Goal: Transaction & Acquisition: Purchase product/service

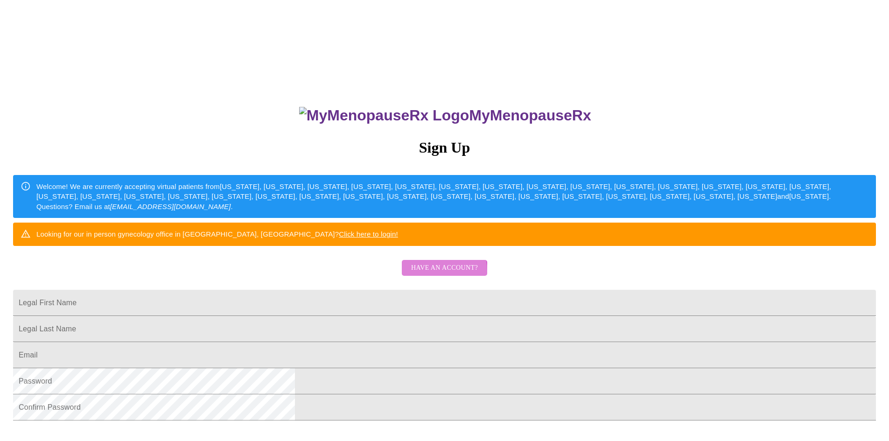
click at [424, 274] on span "Have an account?" at bounding box center [444, 268] width 67 height 12
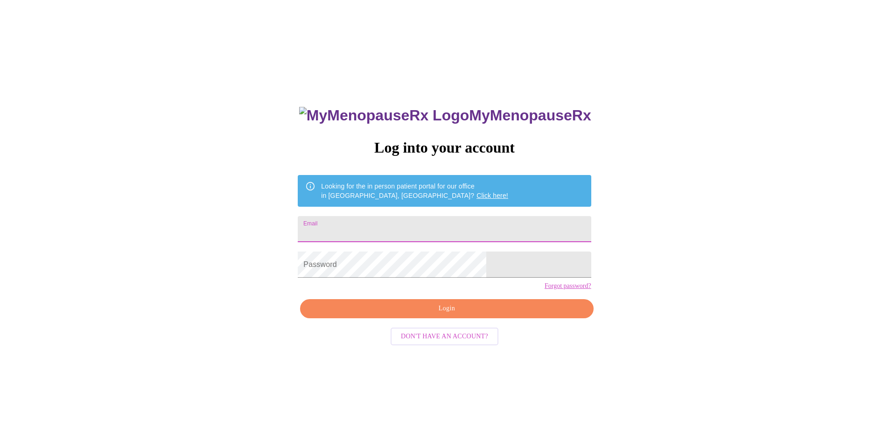
click at [399, 235] on input "Email" at bounding box center [444, 229] width 293 height 26
type input "[EMAIL_ADDRESS][DOMAIN_NAME]"
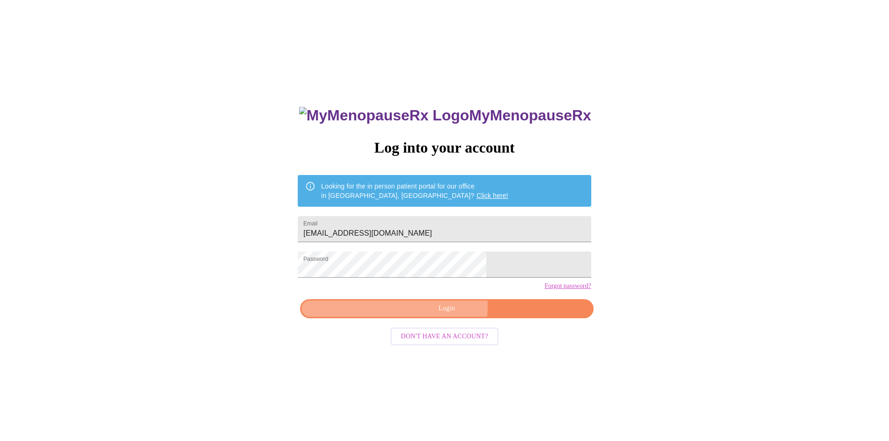
click at [418, 315] on span "Login" at bounding box center [447, 309] width 272 height 12
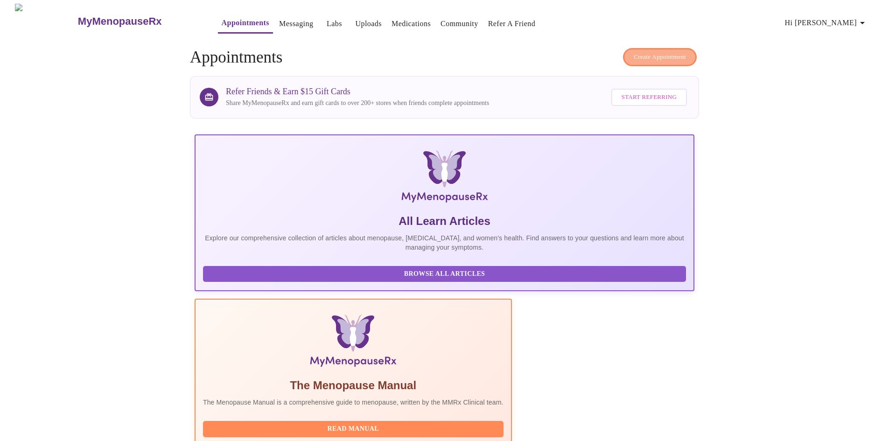
click at [644, 48] on button "Create Appointment" at bounding box center [660, 57] width 74 height 18
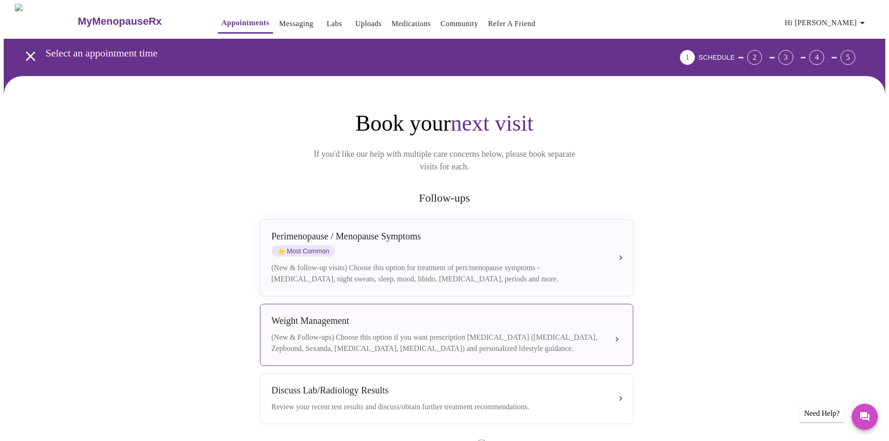
click at [528, 320] on div "[MEDICAL_DATA] (New & Follow-ups) Choose this option if you want prescription […" at bounding box center [447, 334] width 350 height 39
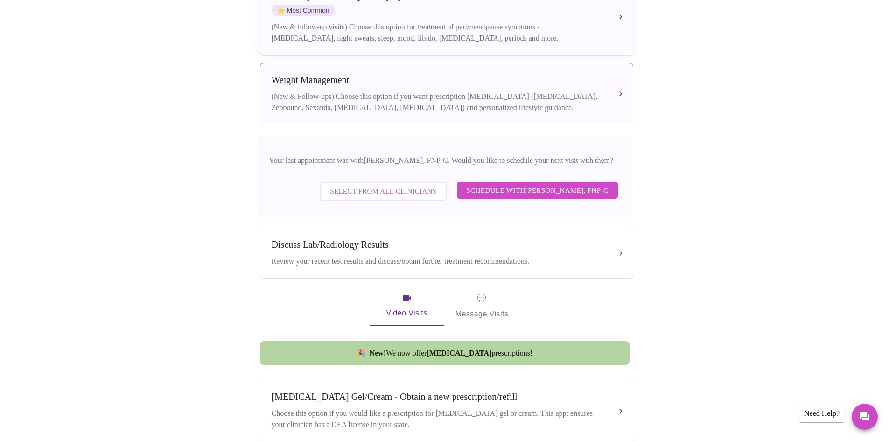
scroll to position [246, 0]
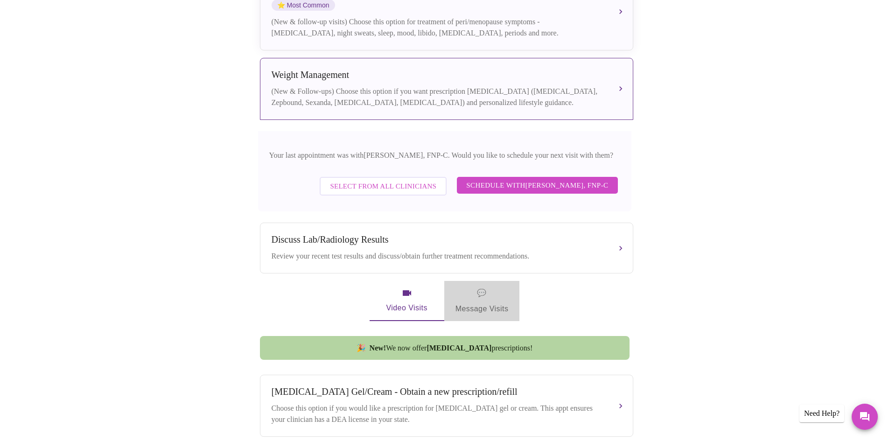
click at [478, 301] on span "💬 Message Visits" at bounding box center [481, 301] width 53 height 29
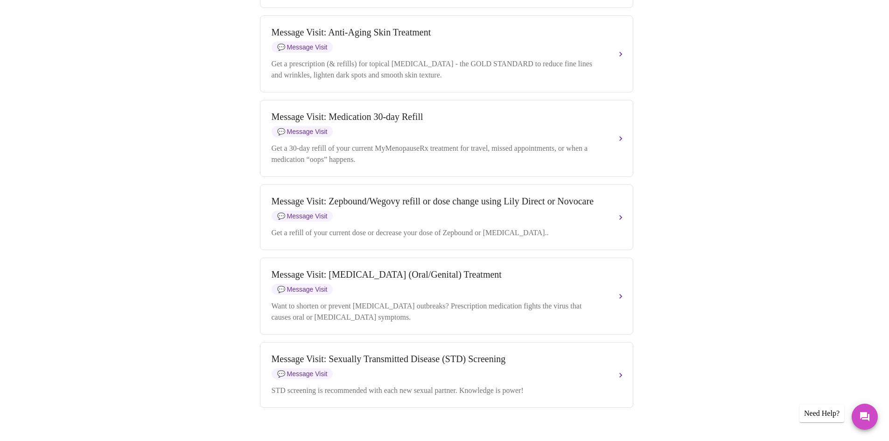
scroll to position [1375, 0]
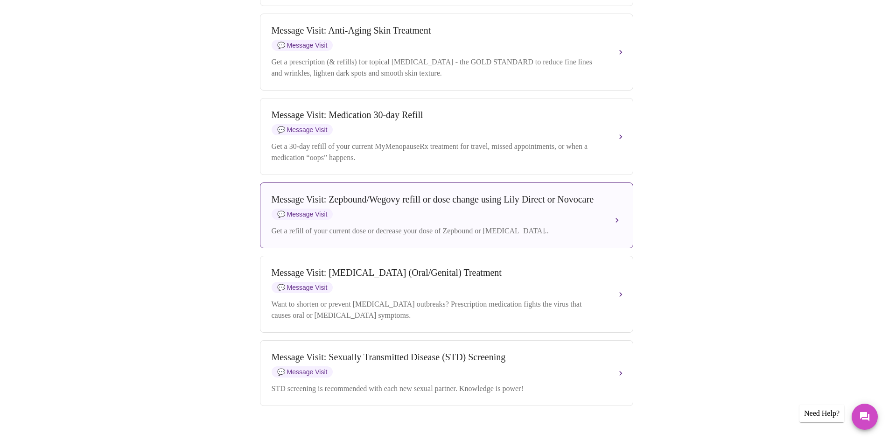
click at [599, 205] on div "Message Visit: Zepbound/Wegovy refill or dose change using Lily Direct or Novoc…" at bounding box center [437, 199] width 331 height 11
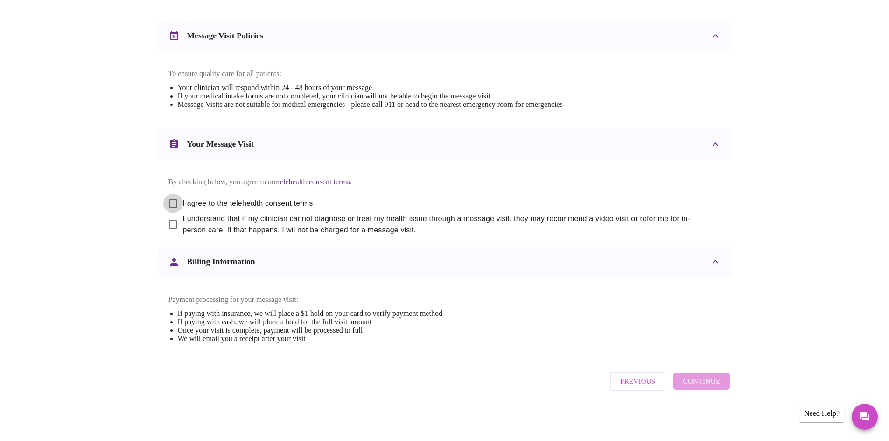
click at [172, 194] on input "I agree to the telehealth consent terms" at bounding box center [173, 204] width 20 height 20
checkbox input "true"
click at [175, 215] on input "I understand that if my clinician cannot diagnose or treat my health issue thro…" at bounding box center [173, 225] width 20 height 20
checkbox input "true"
click at [700, 379] on span "Continue" at bounding box center [701, 381] width 37 height 12
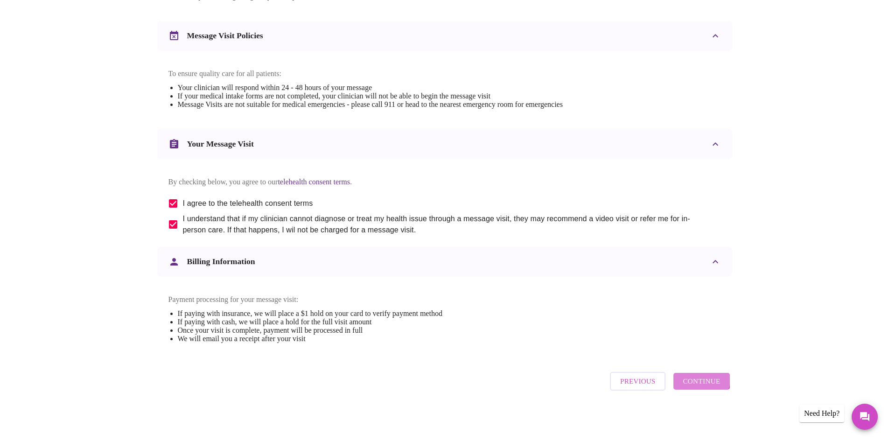
scroll to position [0, 0]
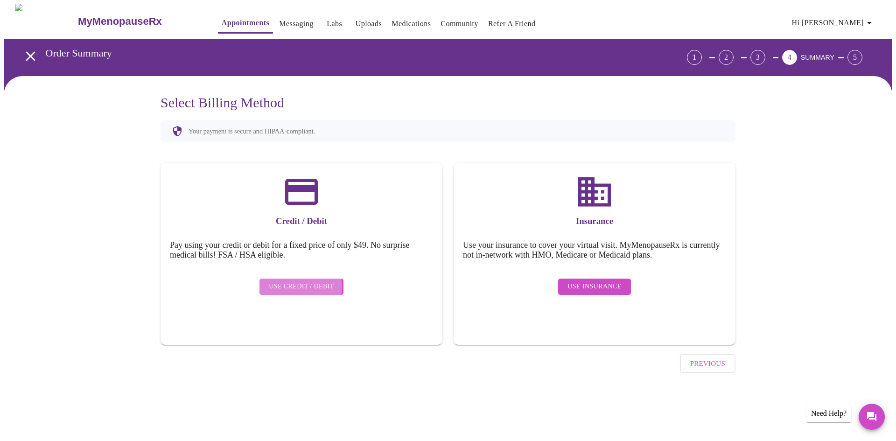
click at [297, 281] on span "Use Credit / Debit" at bounding box center [301, 287] width 65 height 12
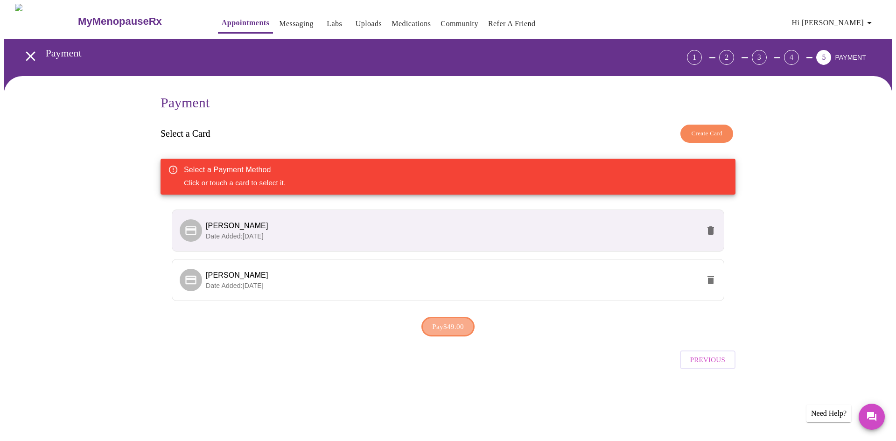
click at [454, 326] on span "Pay $49.00" at bounding box center [448, 327] width 32 height 12
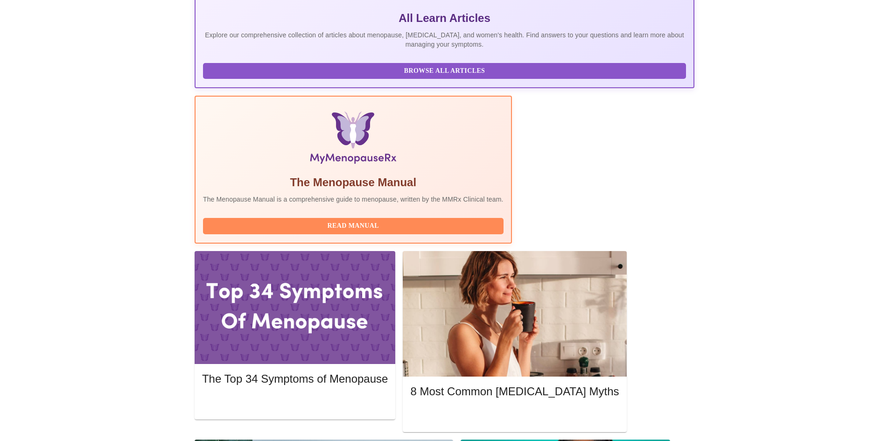
scroll to position [217, 0]
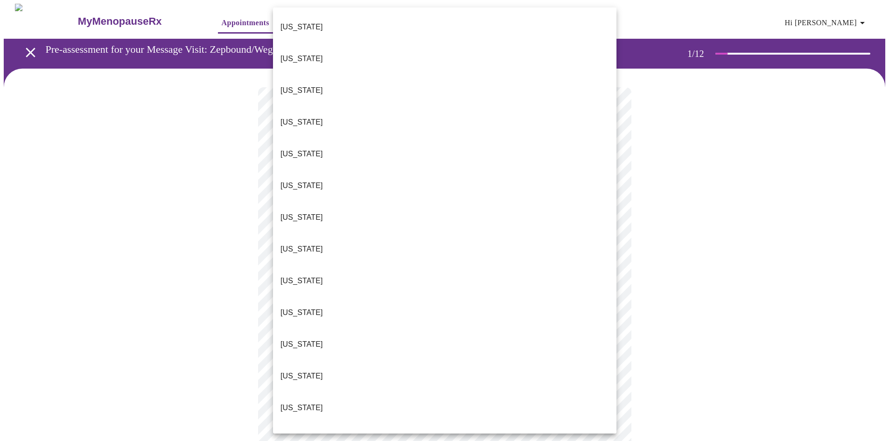
click at [483, 205] on body "MyMenopauseRx Appointments Messaging Labs Uploads Medications Community Refer a…" at bounding box center [448, 430] width 889 height 853
click at [339, 392] on li "[US_STATE]" at bounding box center [444, 408] width 343 height 32
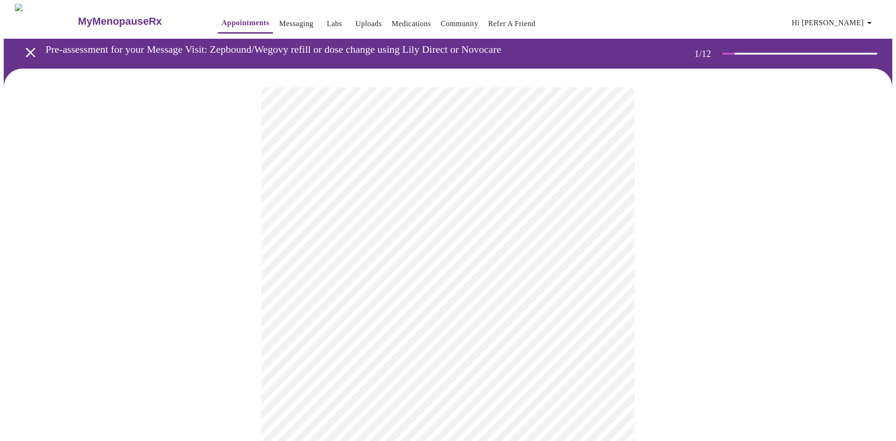
click at [393, 264] on body "MyMenopauseRx Appointments Messaging Labs Uploads Medications Community Refer a…" at bounding box center [448, 427] width 889 height 847
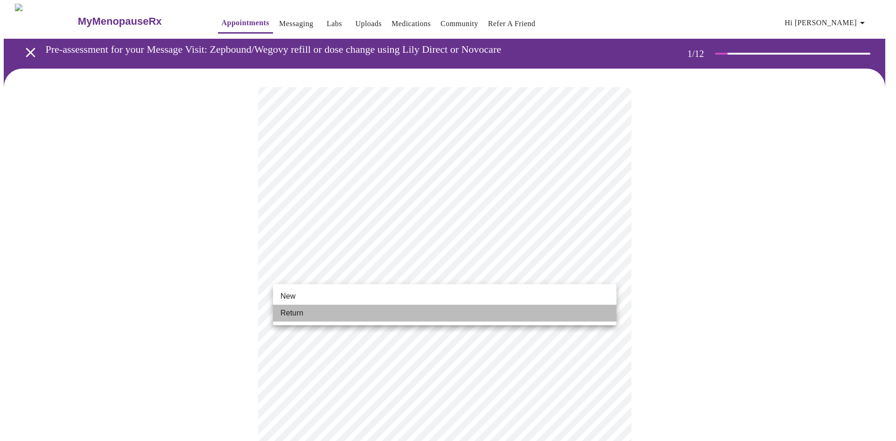
click at [360, 315] on li "Return" at bounding box center [444, 313] width 343 height 17
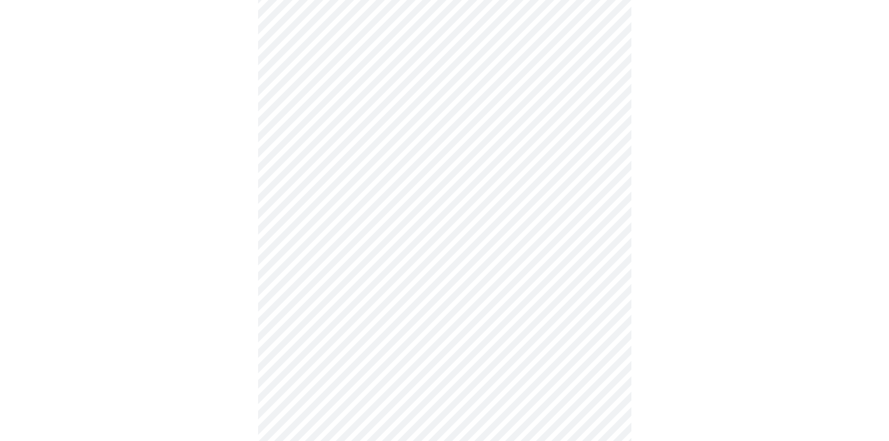
scroll to position [393, 0]
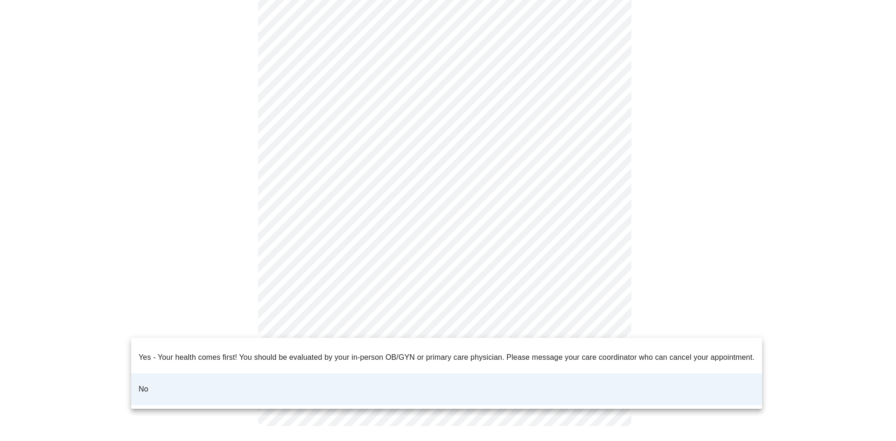
click at [560, 329] on body "MyMenopauseRx Appointments Messaging Labs Uploads Medications Community Refer a…" at bounding box center [448, 28] width 889 height 834
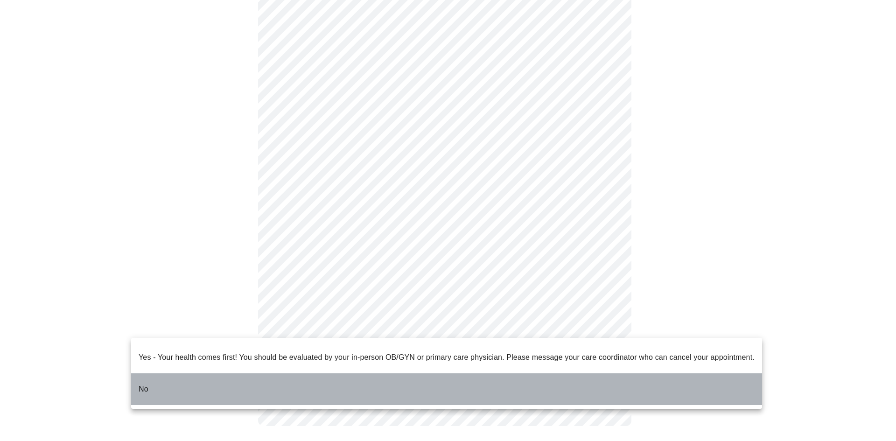
click at [526, 380] on li "No" at bounding box center [446, 389] width 631 height 32
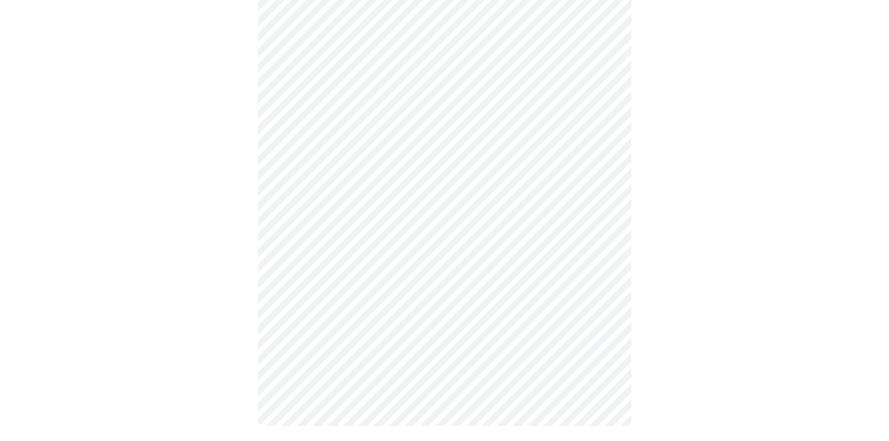
scroll to position [0, 0]
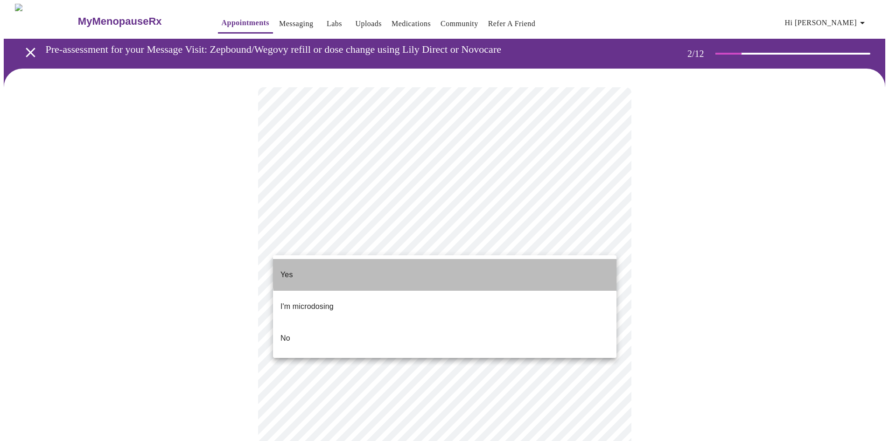
click at [521, 266] on li "Yes" at bounding box center [444, 275] width 343 height 32
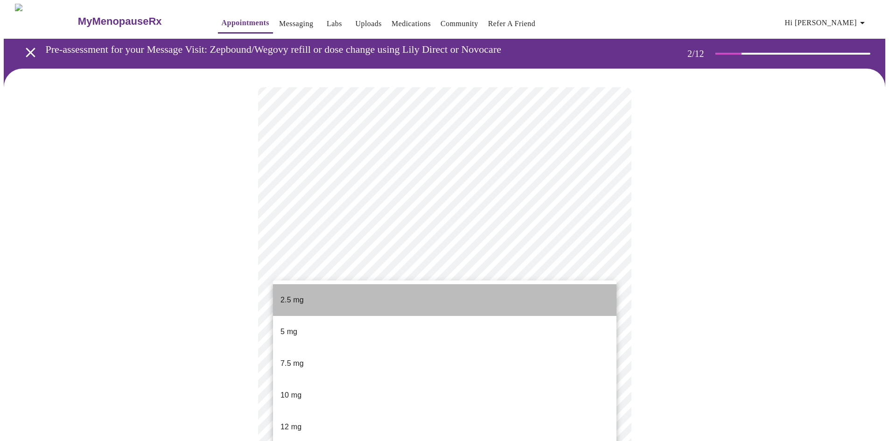
click at [459, 293] on li "2.5 mg" at bounding box center [444, 300] width 343 height 32
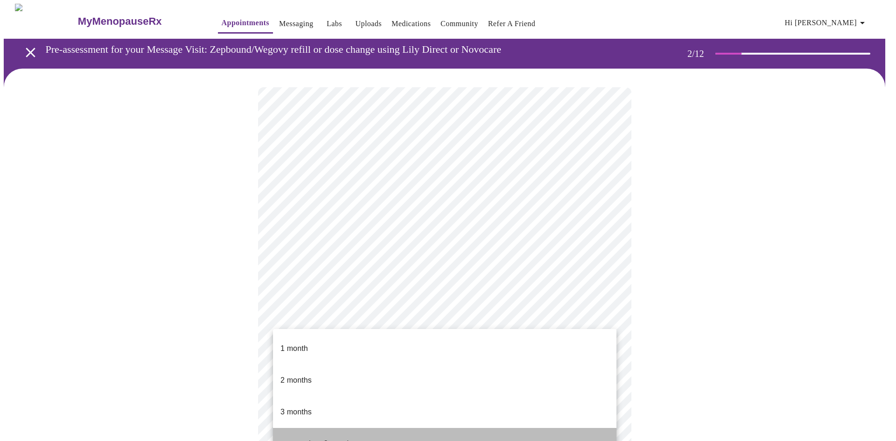
click at [451, 428] on li "greater than 3 months" at bounding box center [444, 444] width 343 height 32
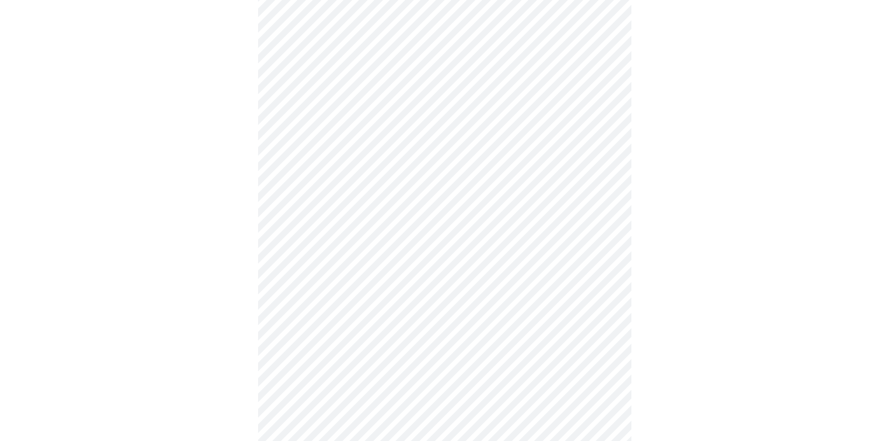
scroll to position [260, 0]
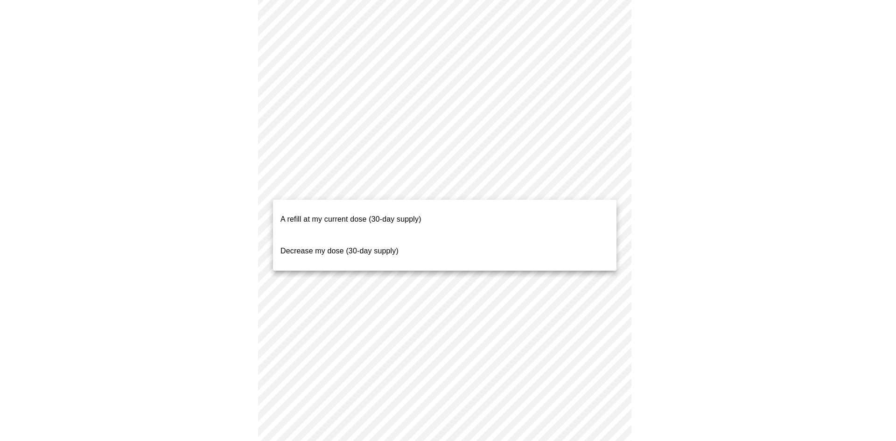
click at [441, 211] on li "A refill at my current dose (30-day supply)" at bounding box center [444, 219] width 343 height 32
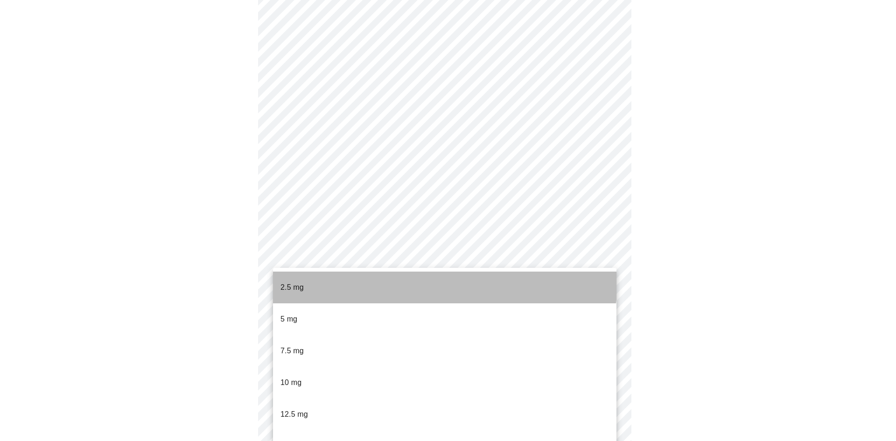
click at [424, 277] on li "2.5 mg" at bounding box center [444, 288] width 343 height 32
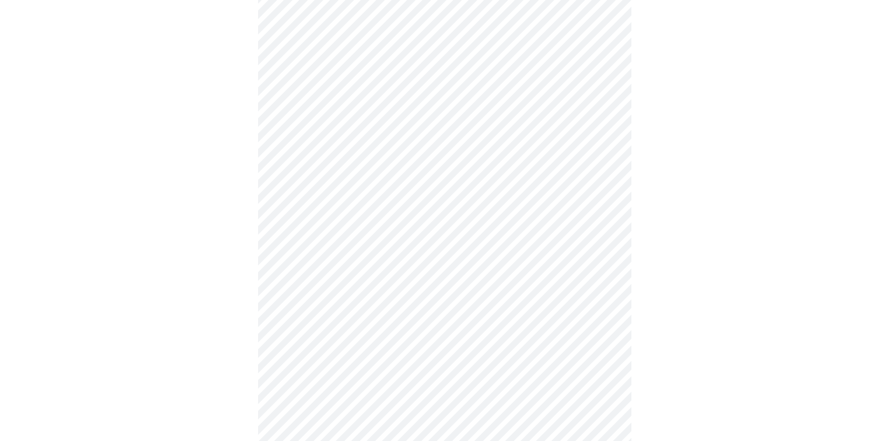
scroll to position [737, 0]
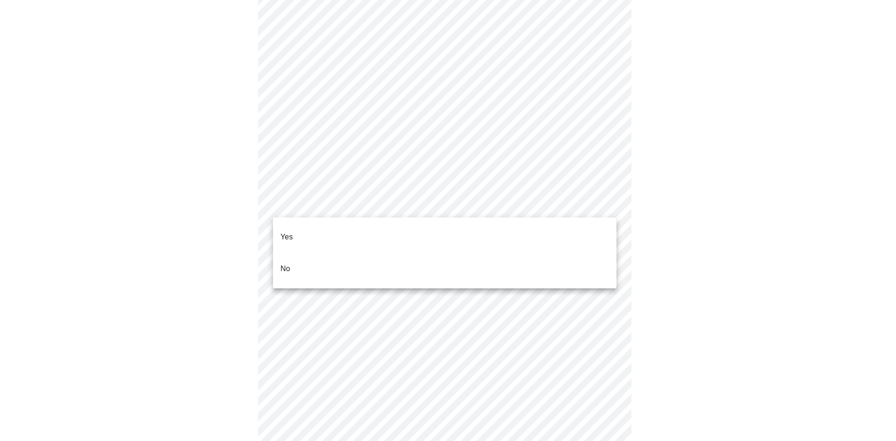
click at [569, 204] on body "MyMenopauseRx Appointments Messaging Labs Uploads Medications Community Refer a…" at bounding box center [448, 334] width 889 height 2137
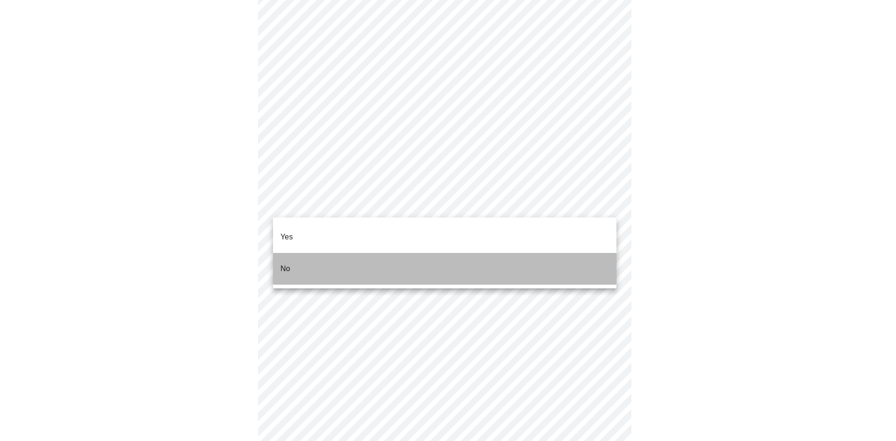
click at [538, 256] on li "No" at bounding box center [444, 269] width 343 height 32
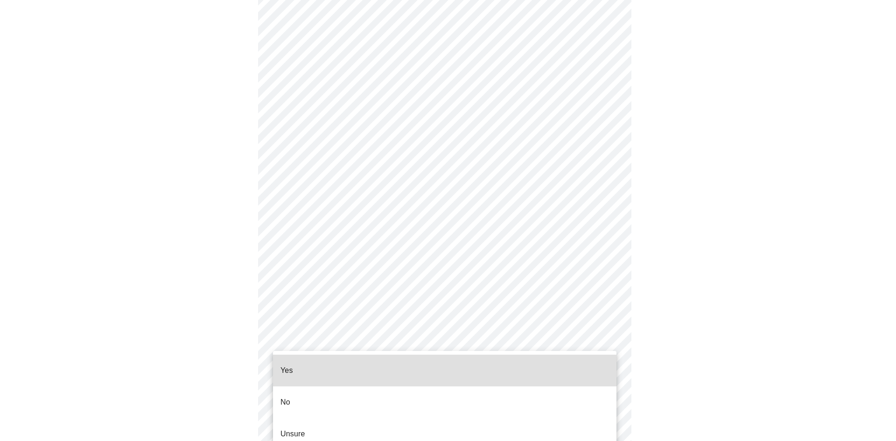
click at [531, 330] on body "MyMenopauseRx Appointments Messaging Labs Uploads Medications Community Refer a…" at bounding box center [448, 321] width 889 height 2111
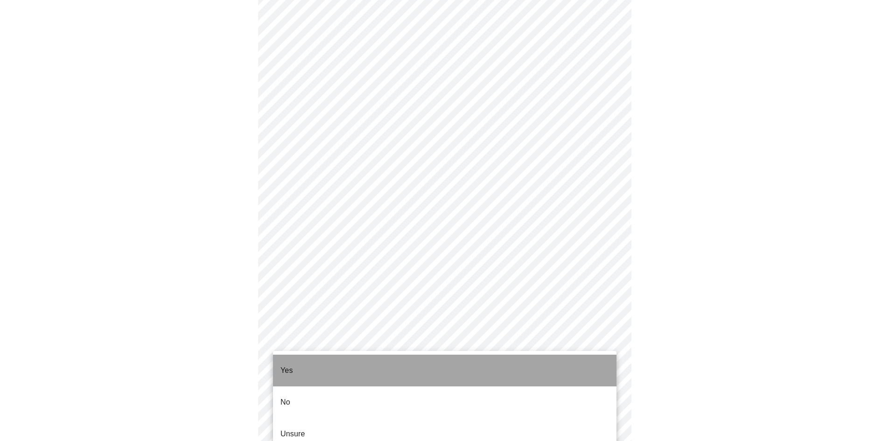
click at [512, 356] on li "Yes" at bounding box center [444, 371] width 343 height 32
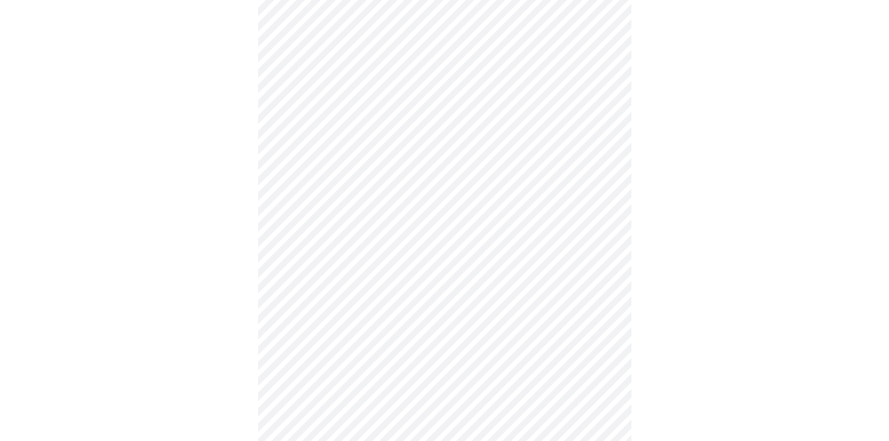
scroll to position [1488, 0]
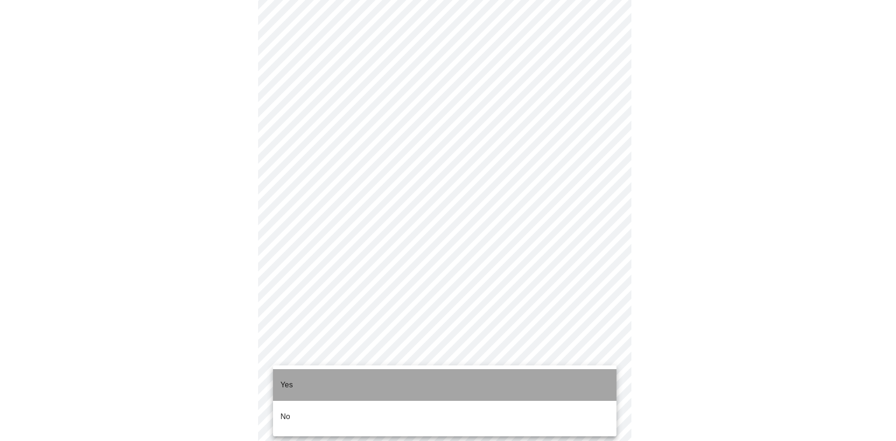
click at [334, 380] on li "Yes" at bounding box center [444, 385] width 343 height 32
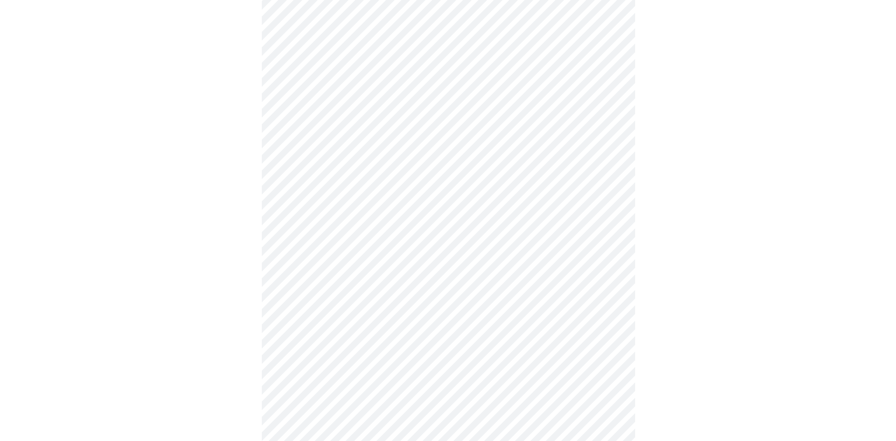
scroll to position [1598, 0]
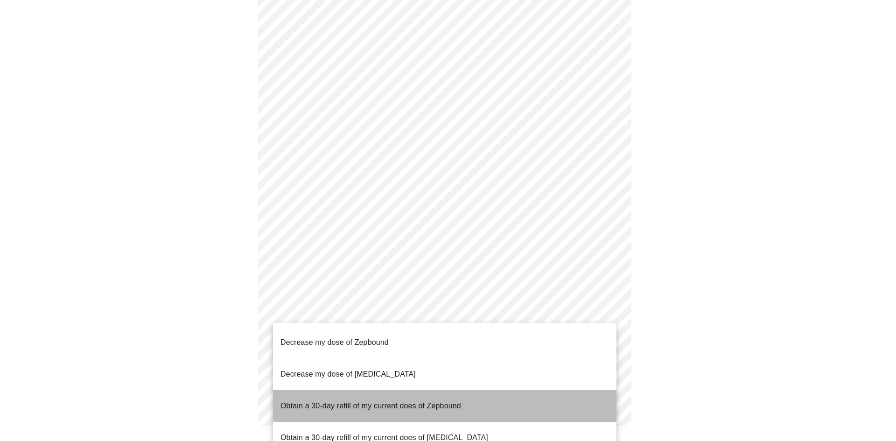
click at [464, 390] on li "Obtain a 30-day refill of my current does of Zepbound" at bounding box center [444, 406] width 343 height 32
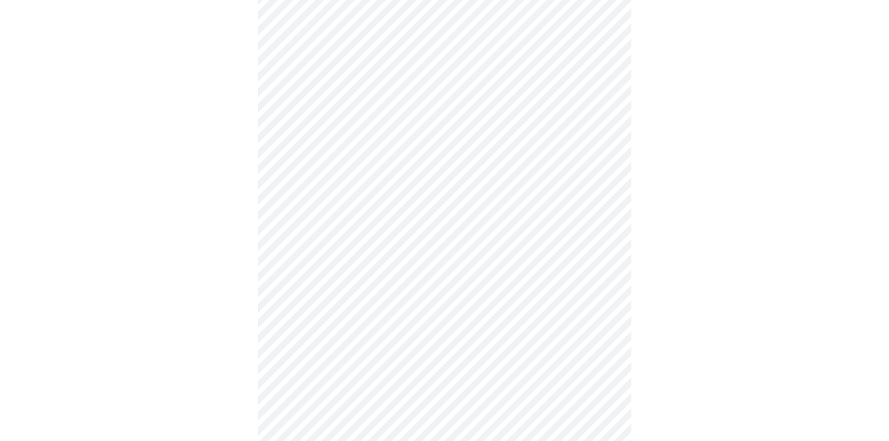
scroll to position [1593, 0]
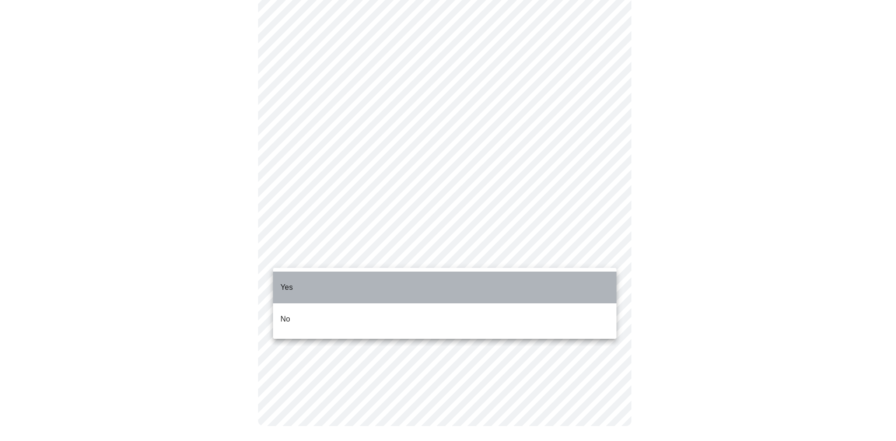
click at [584, 287] on li "Yes" at bounding box center [444, 288] width 343 height 32
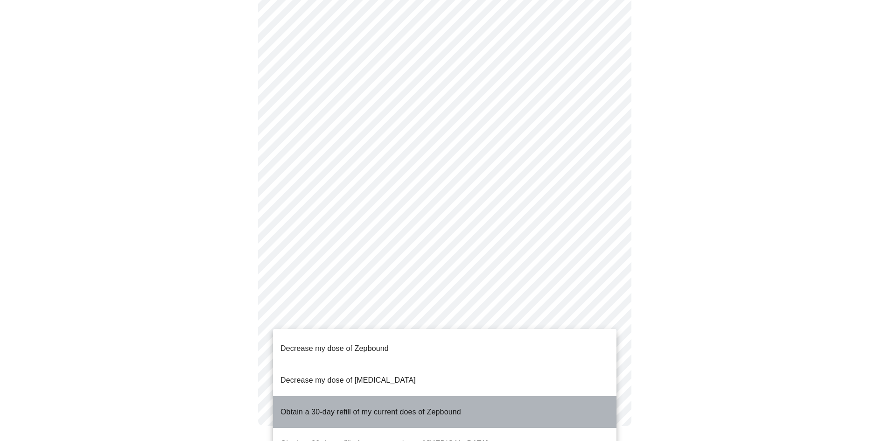
click at [551, 396] on li "Obtain a 30-day refill of my current does of Zepbound" at bounding box center [444, 412] width 343 height 32
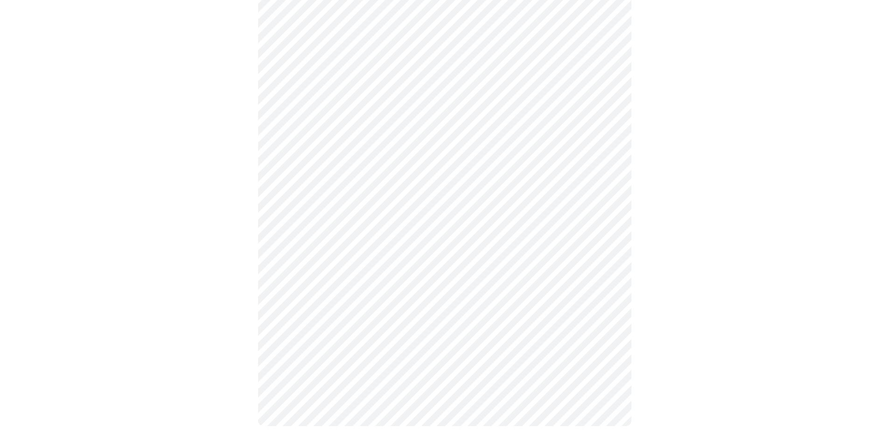
scroll to position [0, 0]
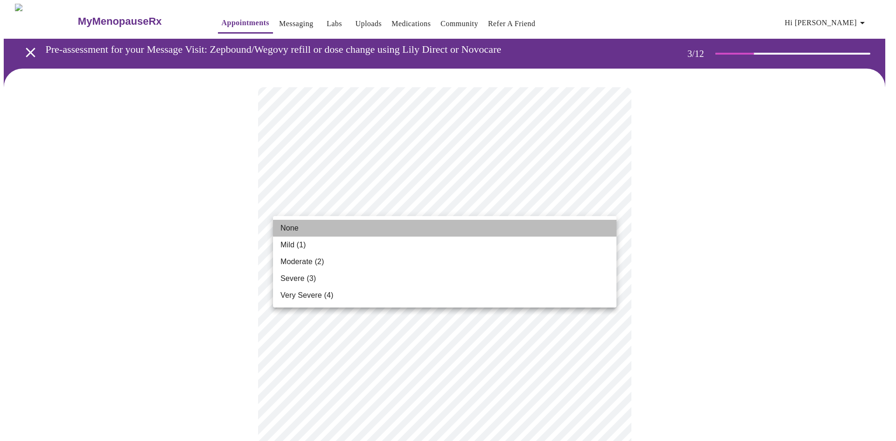
click at [546, 221] on li "None" at bounding box center [444, 228] width 343 height 17
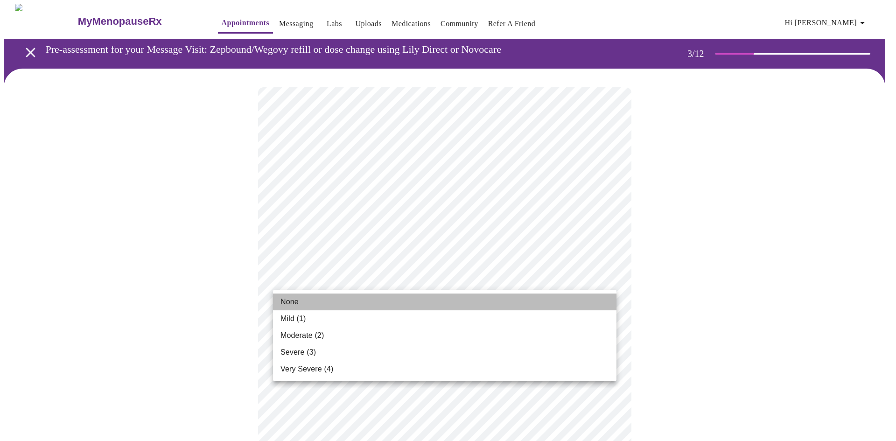
click at [494, 296] on li "None" at bounding box center [444, 302] width 343 height 17
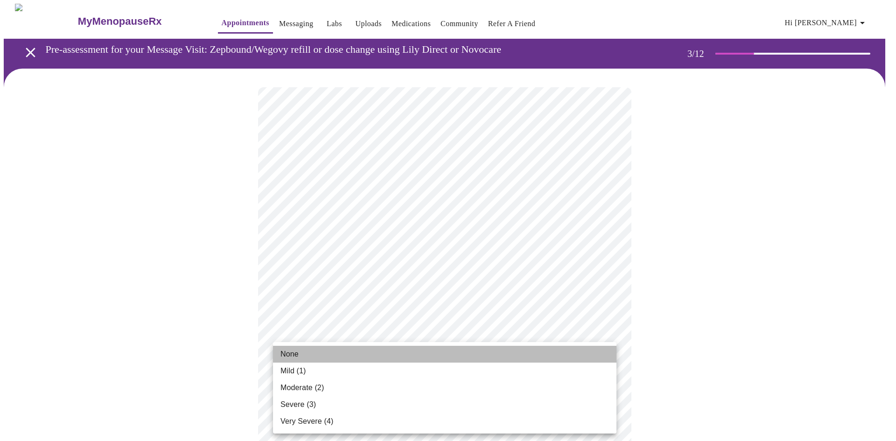
click at [460, 358] on li "None" at bounding box center [444, 354] width 343 height 17
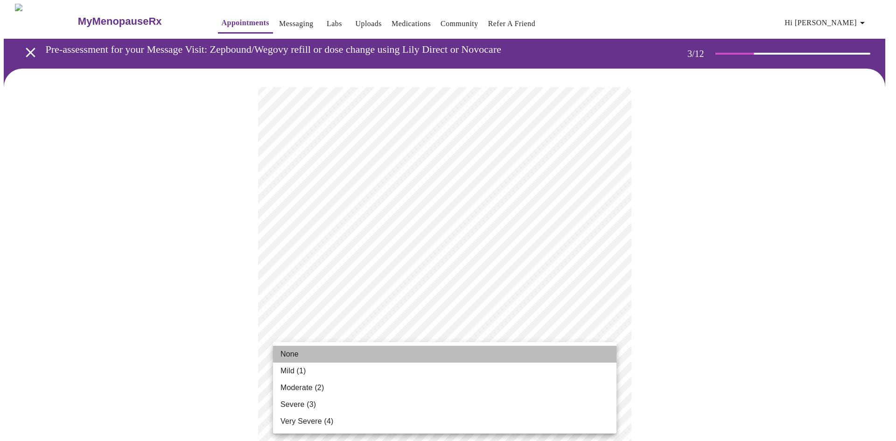
click at [469, 357] on li "None" at bounding box center [444, 354] width 343 height 17
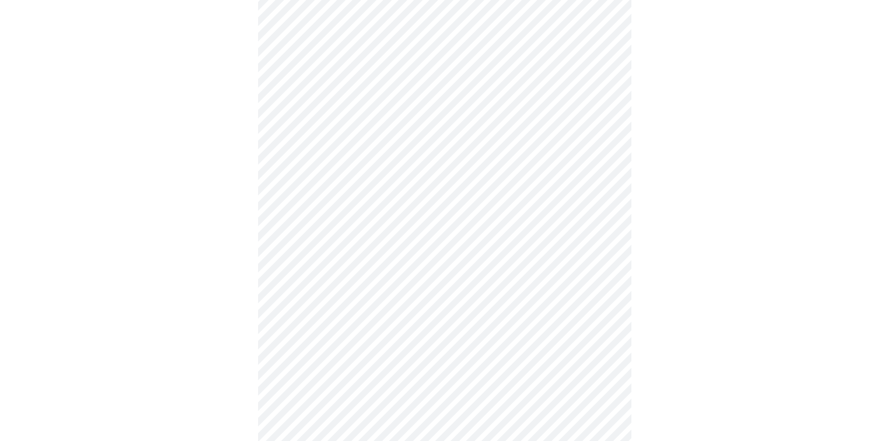
scroll to position [321, 0]
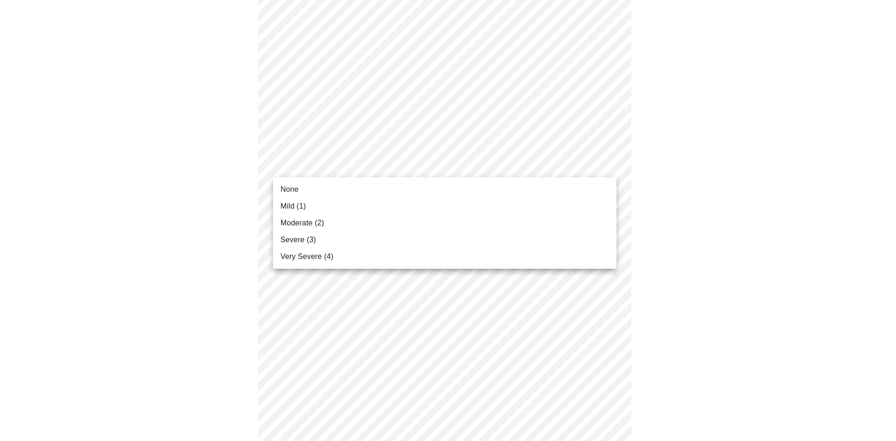
click at [550, 170] on body "MyMenopauseRx Appointments Messaging Labs Uploads Medications Community Refer a…" at bounding box center [448, 277] width 889 height 1189
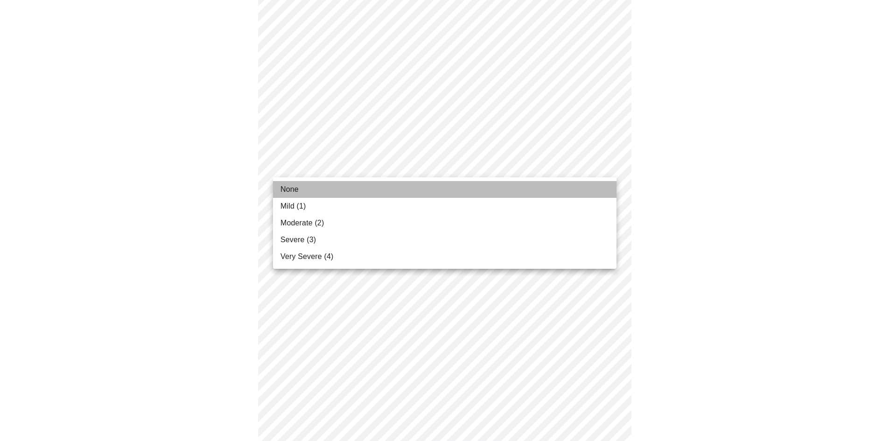
click at [540, 184] on li "None" at bounding box center [444, 189] width 343 height 17
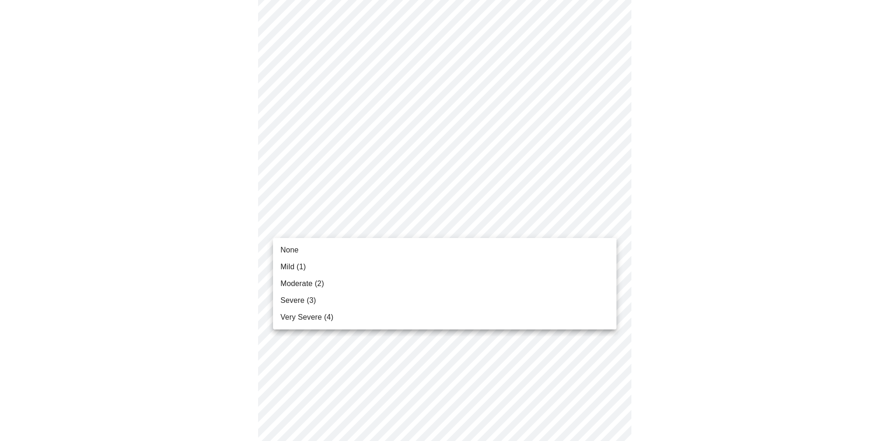
click at [507, 217] on body "MyMenopauseRx Appointments Messaging Labs Uploads Medications Community Refer a…" at bounding box center [448, 271] width 889 height 1176
click at [496, 236] on div at bounding box center [448, 220] width 896 height 441
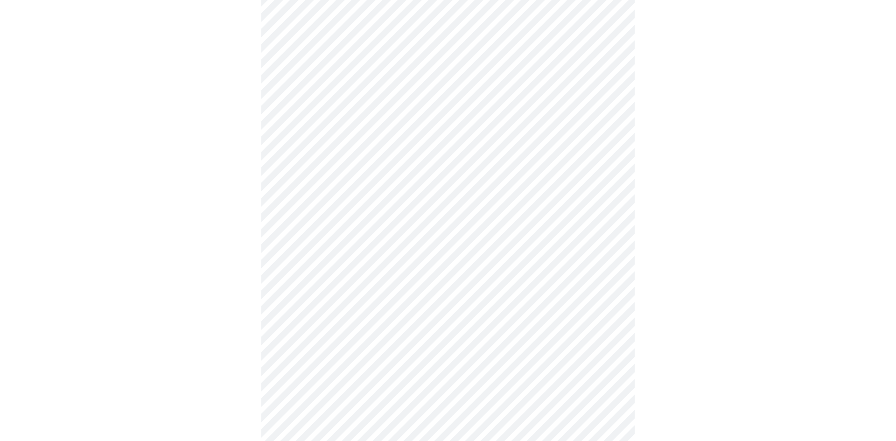
click at [495, 231] on body "MyMenopauseRx Appointments Messaging Labs Uploads Medications Community Refer a…" at bounding box center [448, 271] width 889 height 1176
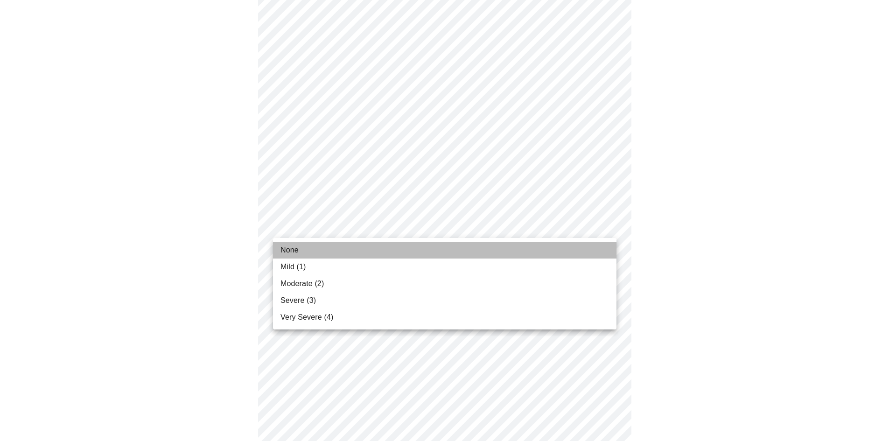
click at [485, 246] on li "None" at bounding box center [444, 250] width 343 height 17
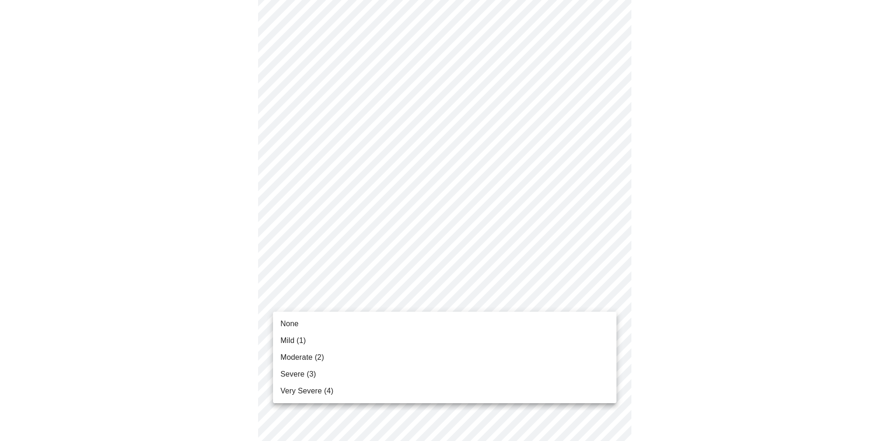
click at [450, 294] on body "MyMenopauseRx Appointments Messaging Labs Uploads Medications Community Refer a…" at bounding box center [448, 264] width 889 height 1163
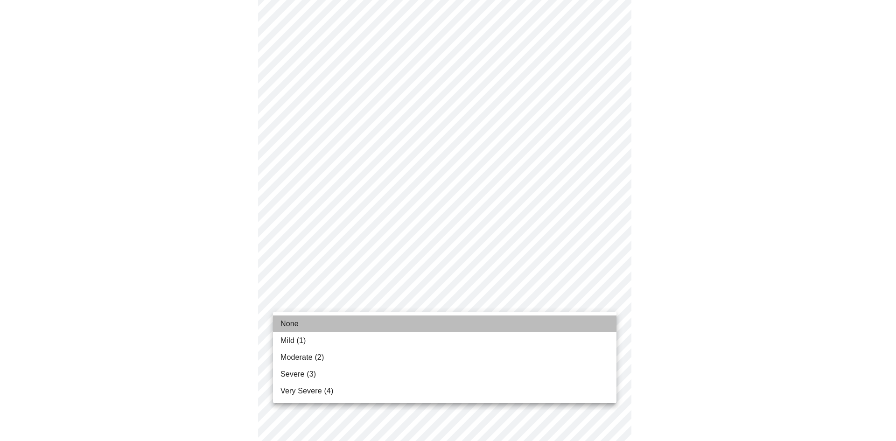
click at [434, 318] on li "None" at bounding box center [444, 323] width 343 height 17
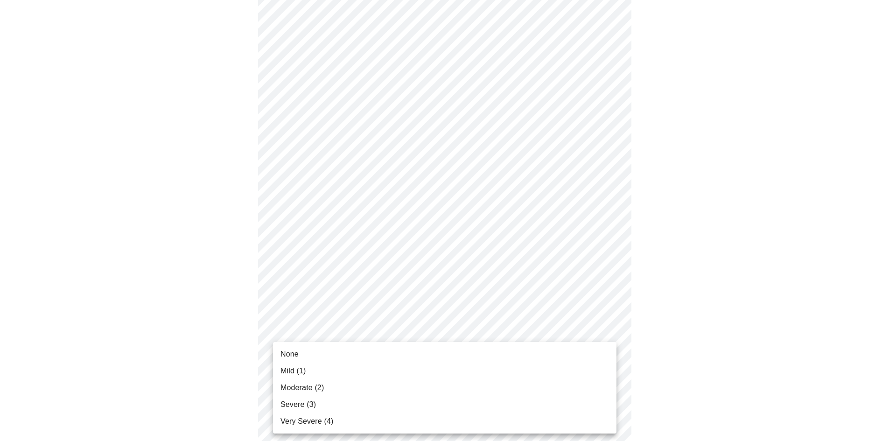
click at [411, 368] on body "MyMenopauseRx Appointments Messaging Labs Uploads Medications Community Refer a…" at bounding box center [448, 258] width 889 height 1150
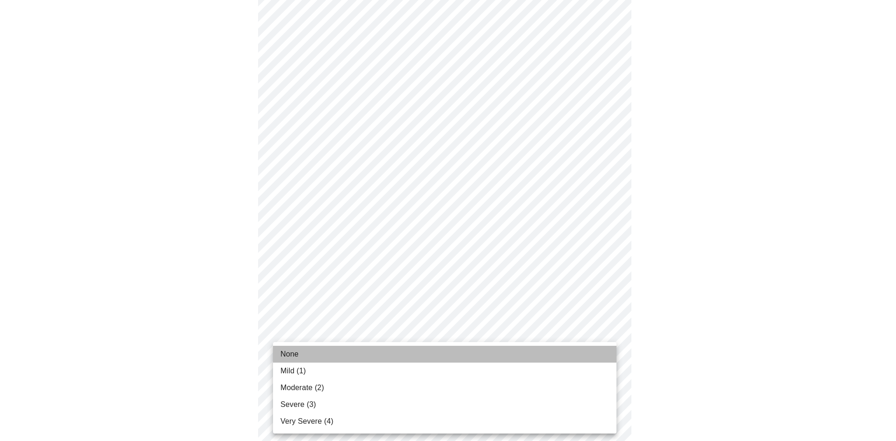
click at [405, 351] on li "None" at bounding box center [444, 354] width 343 height 17
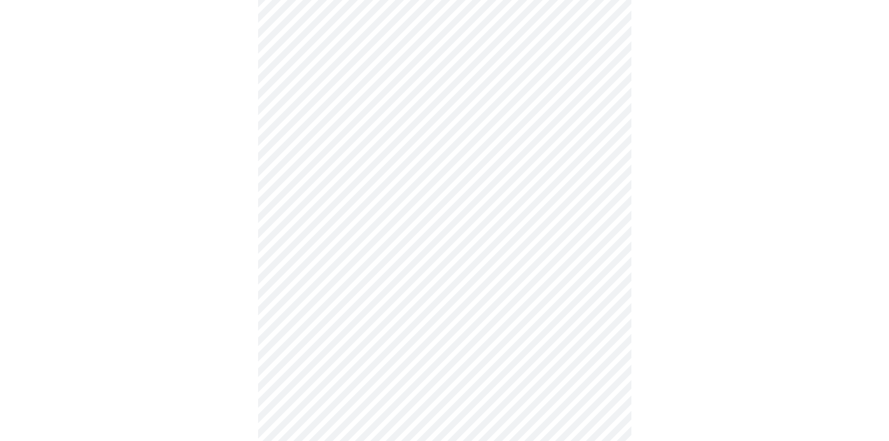
scroll to position [608, 0]
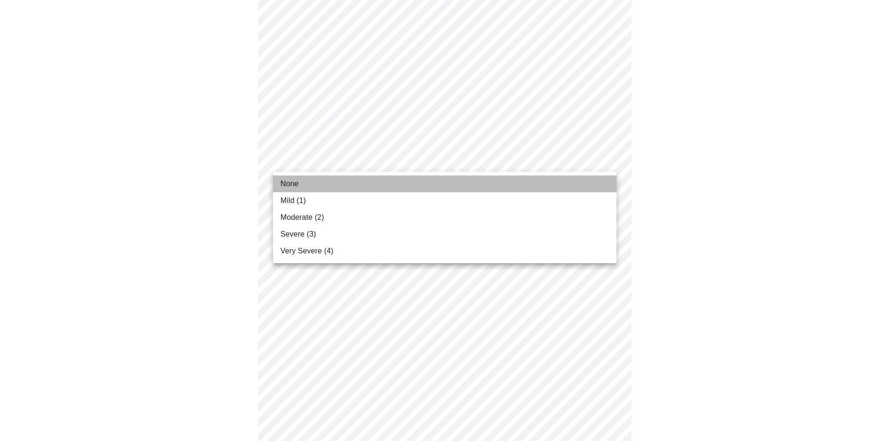
click at [483, 185] on li "None" at bounding box center [444, 183] width 343 height 17
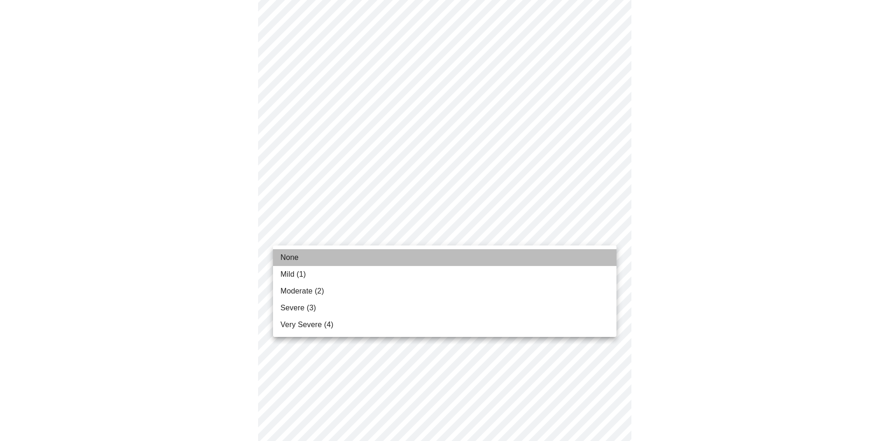
click at [431, 250] on li "None" at bounding box center [444, 257] width 343 height 17
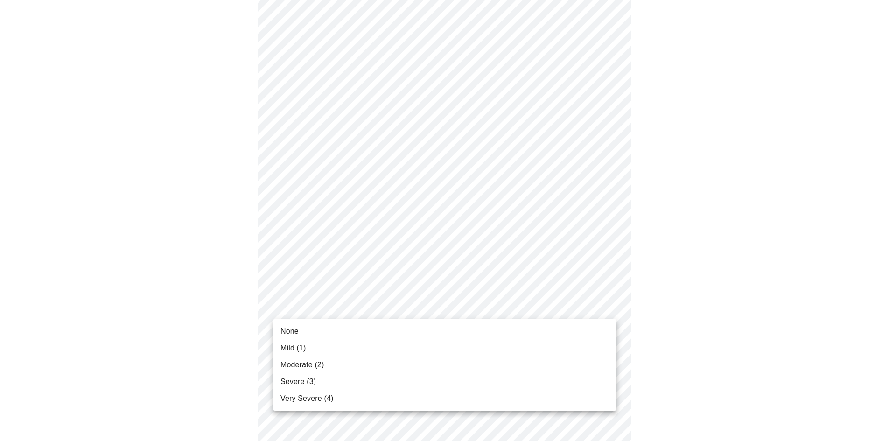
click at [378, 325] on li "None" at bounding box center [444, 331] width 343 height 17
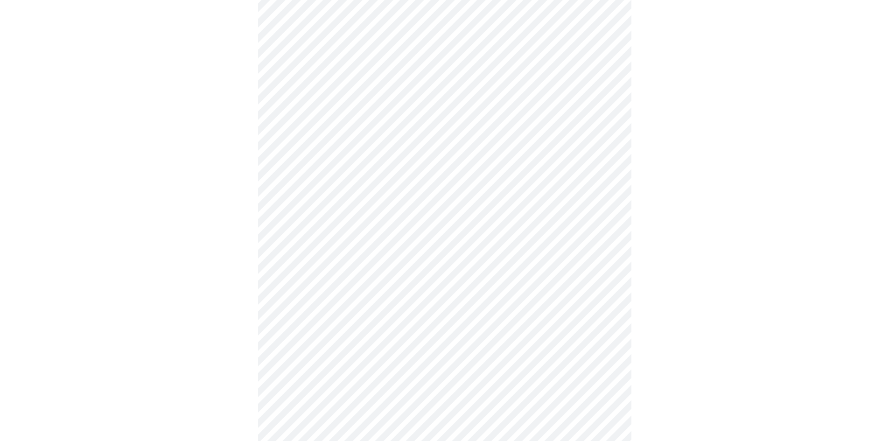
scroll to position [432, 0]
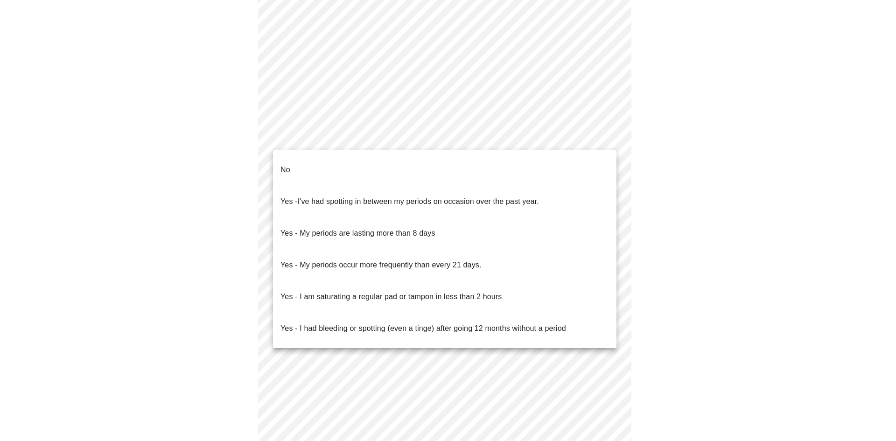
click at [554, 142] on body "MyMenopauseRx Appointments Messaging Labs Uploads Medications Community Refer a…" at bounding box center [448, 32] width 889 height 921
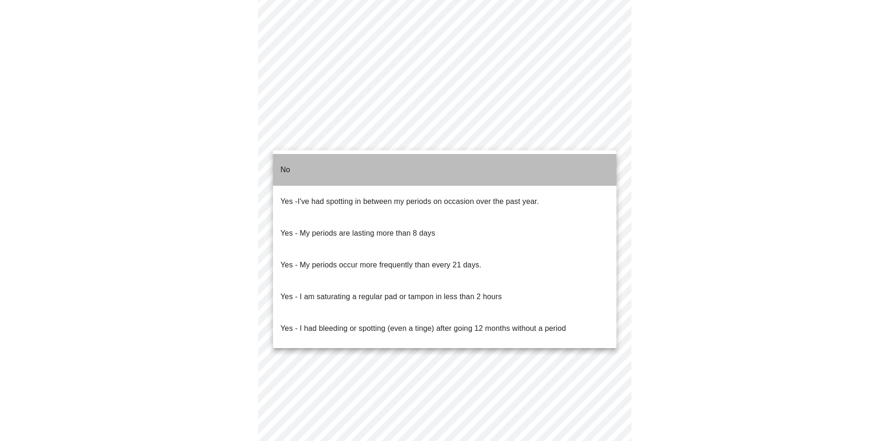
click at [538, 164] on li "No" at bounding box center [444, 170] width 343 height 32
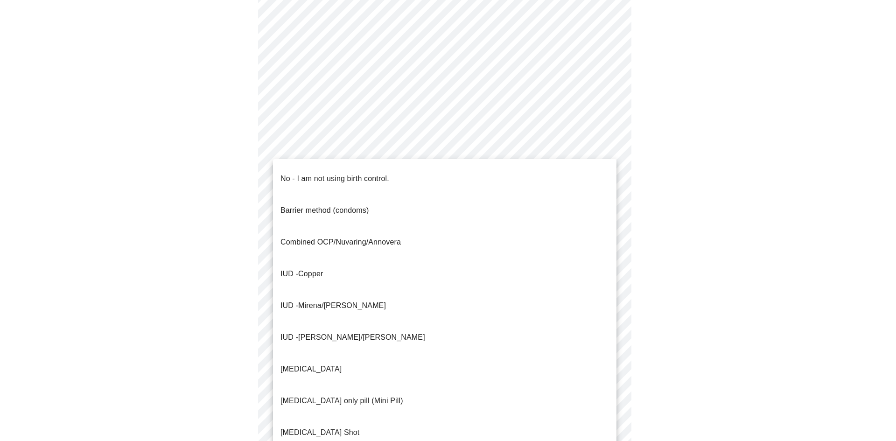
click at [495, 205] on body "MyMenopauseRx Appointments Messaging Labs Uploads Medications Community Refer a…" at bounding box center [448, 30] width 889 height 916
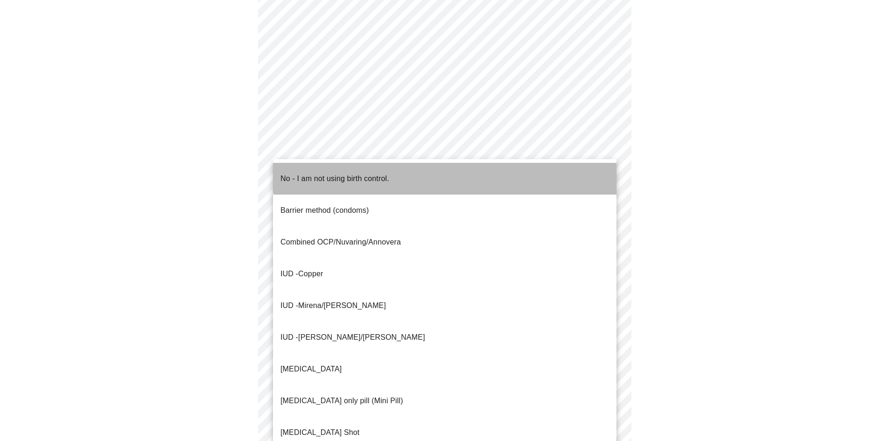
click at [492, 167] on li "No - I am not using birth control." at bounding box center [444, 179] width 343 height 32
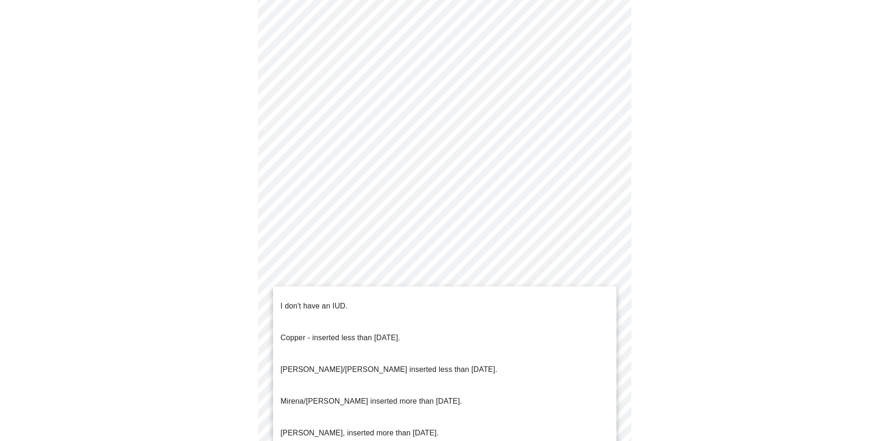
click at [435, 271] on body "MyMenopauseRx Appointments Messaging Labs Uploads Medications Community Refer a…" at bounding box center [448, 27] width 889 height 910
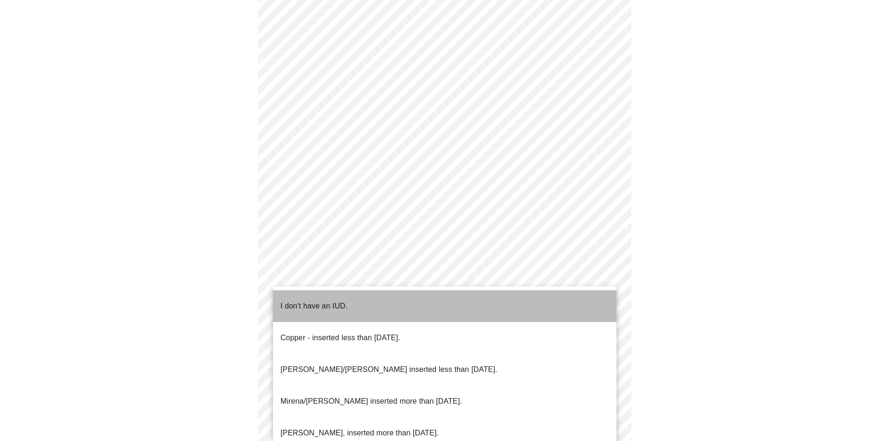
click at [417, 298] on li "I don't have an IUD." at bounding box center [444, 306] width 343 height 32
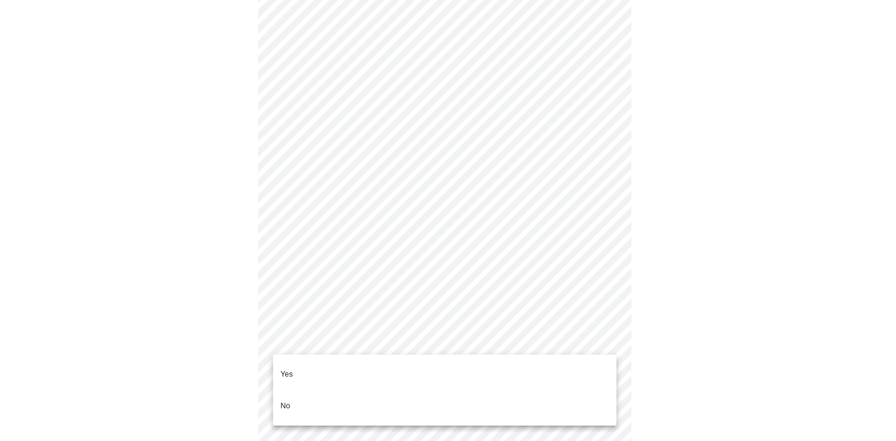
click at [411, 341] on body "MyMenopauseRx Appointments Messaging Labs Uploads Medications Community Refer a…" at bounding box center [448, 24] width 889 height 904
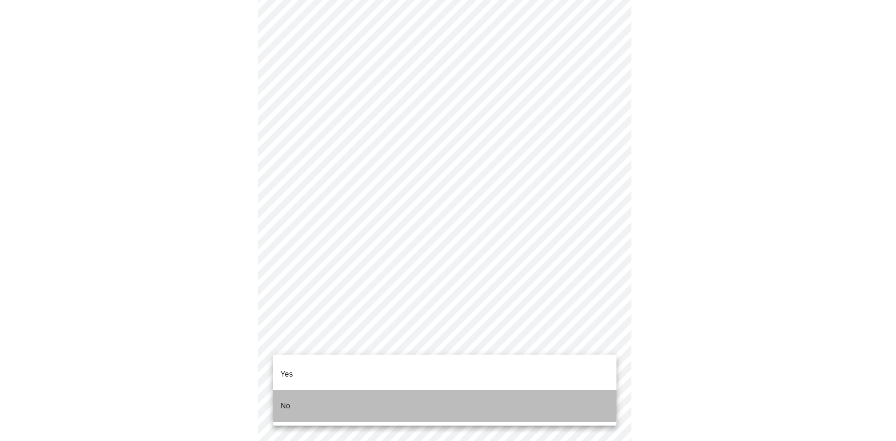
click at [389, 390] on li "No" at bounding box center [444, 406] width 343 height 32
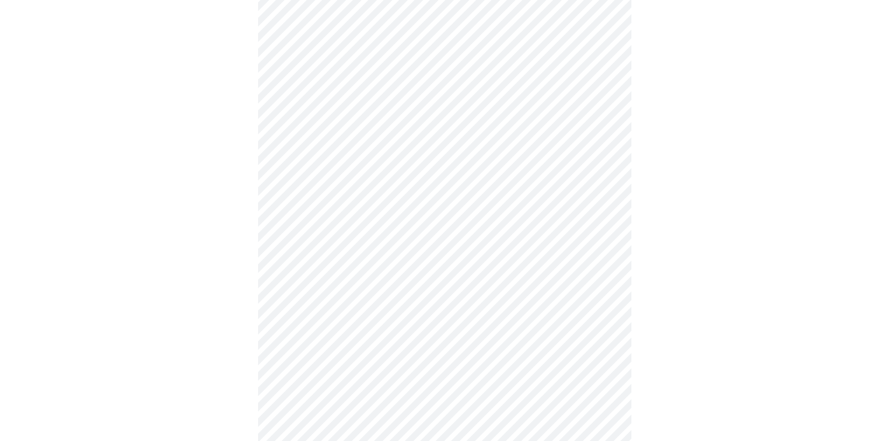
scroll to position [155, 0]
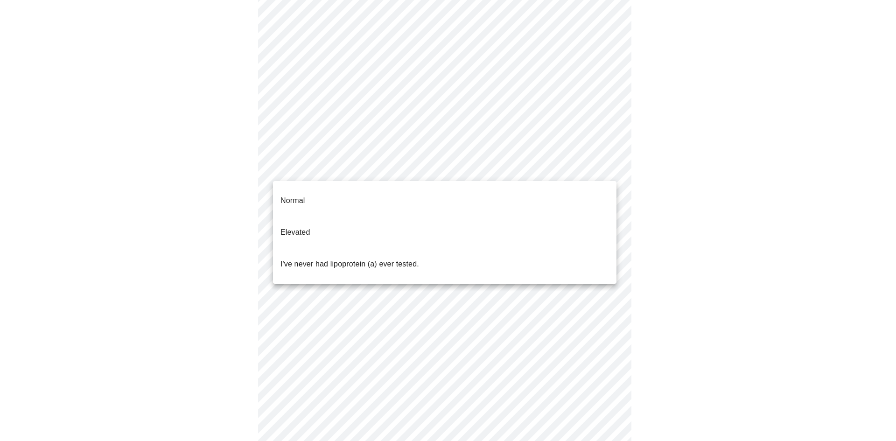
click at [607, 169] on body "MyMenopauseRx Appointments Messaging Labs Uploads Medications Community Refer a…" at bounding box center [448, 193] width 889 height 690
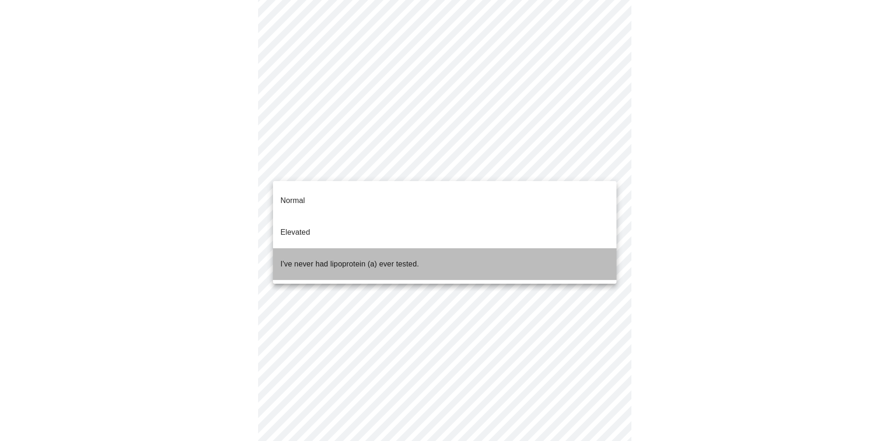
click at [562, 248] on li "I've never had lipoprotein (a) ever tested." at bounding box center [444, 264] width 343 height 32
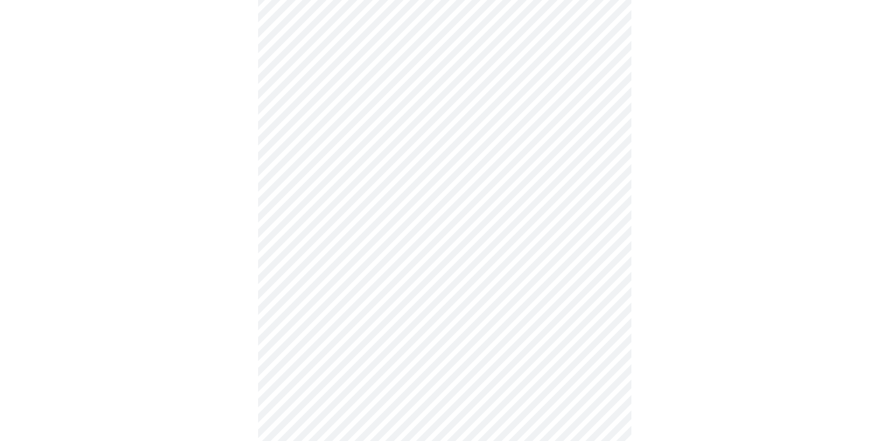
scroll to position [2404, 0]
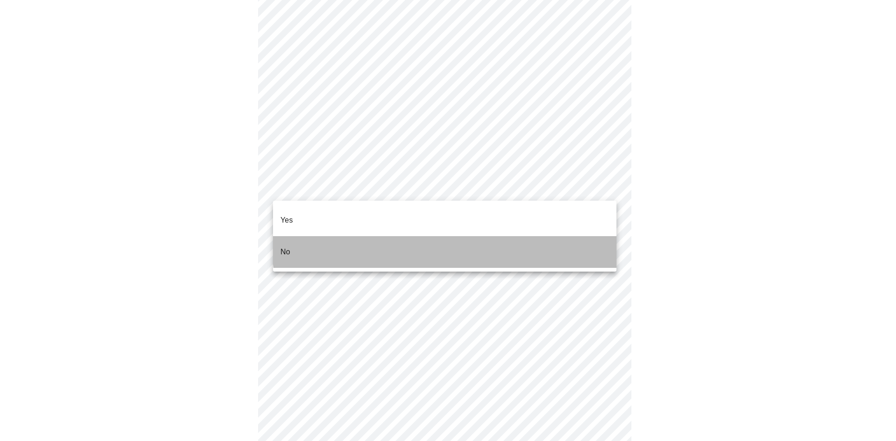
click at [471, 238] on li "No" at bounding box center [444, 252] width 343 height 32
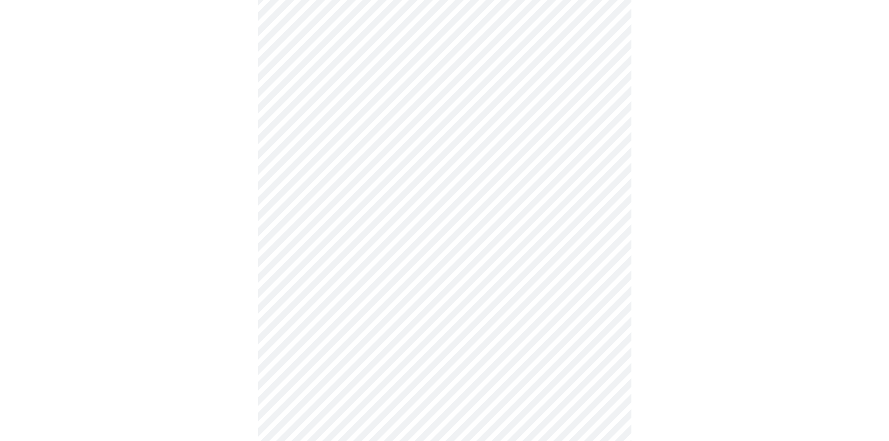
scroll to position [373, 0]
